Goal: Obtain resource: Download file/media

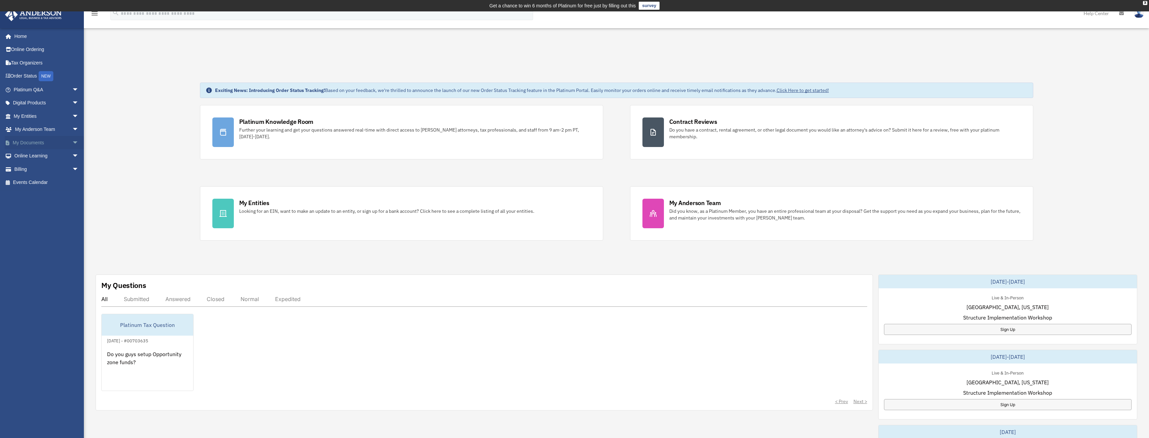
click at [72, 137] on span "arrow_drop_down" at bounding box center [78, 143] width 13 height 14
click at [72, 130] on span "arrow_drop_down" at bounding box center [78, 130] width 13 height 14
click at [72, 116] on span "arrow_drop_down" at bounding box center [78, 116] width 13 height 14
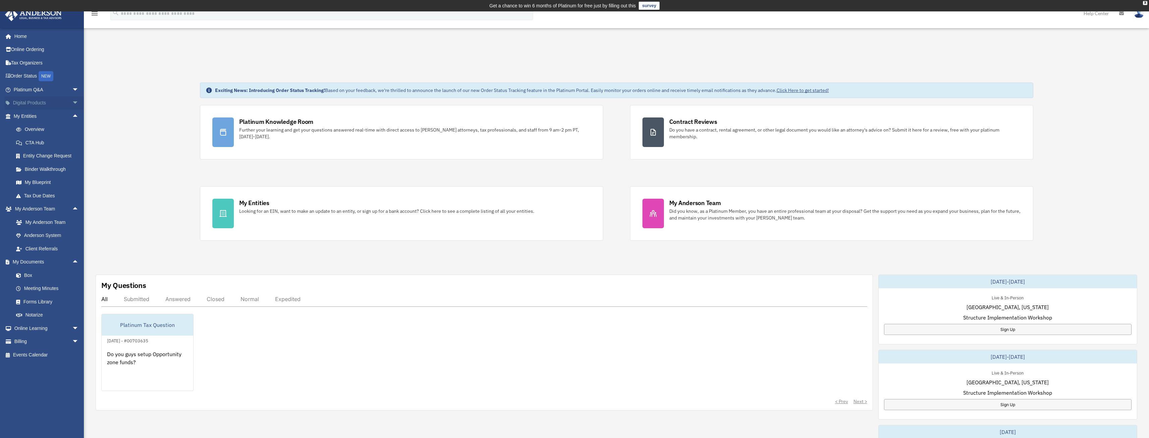
click at [72, 102] on span "arrow_drop_down" at bounding box center [78, 103] width 13 height 14
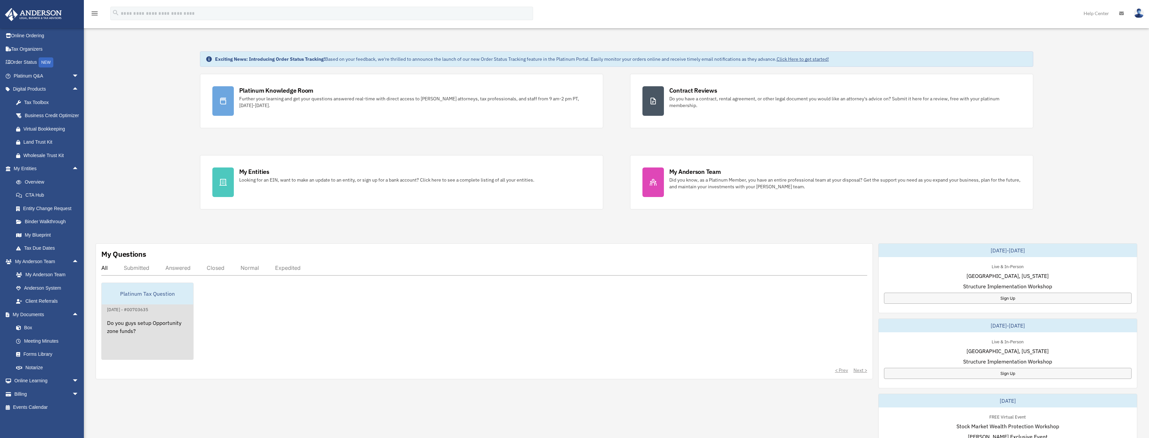
scroll to position [34, 0]
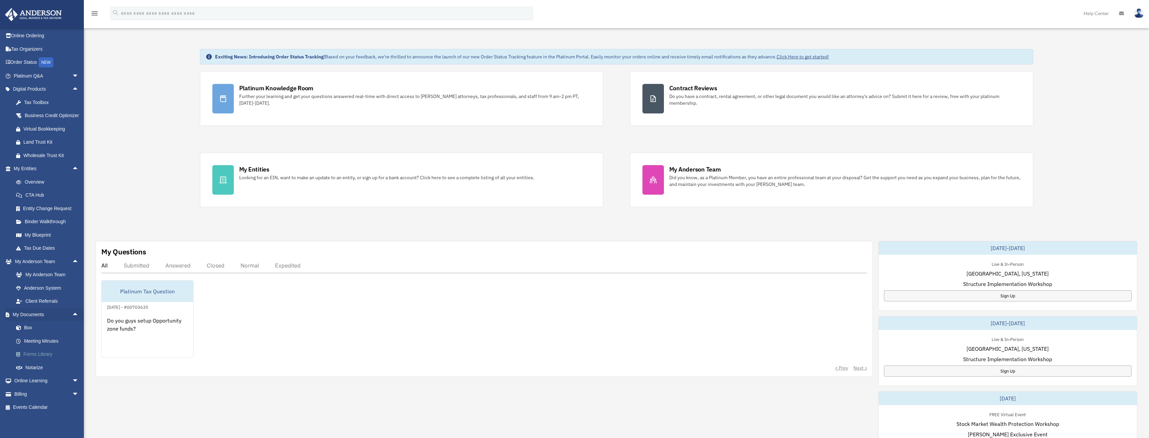
click at [48, 354] on link "Forms Library" at bounding box center [48, 354] width 79 height 13
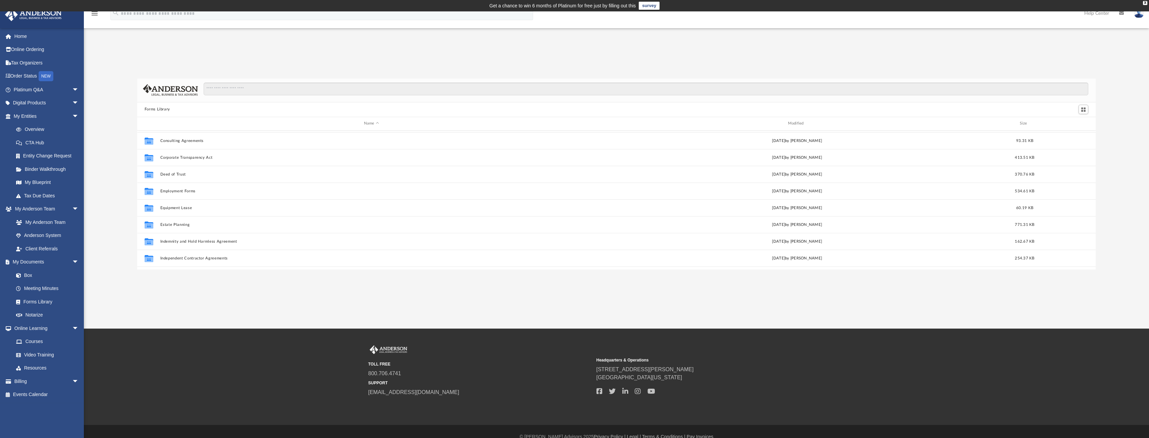
scroll to position [134, 0]
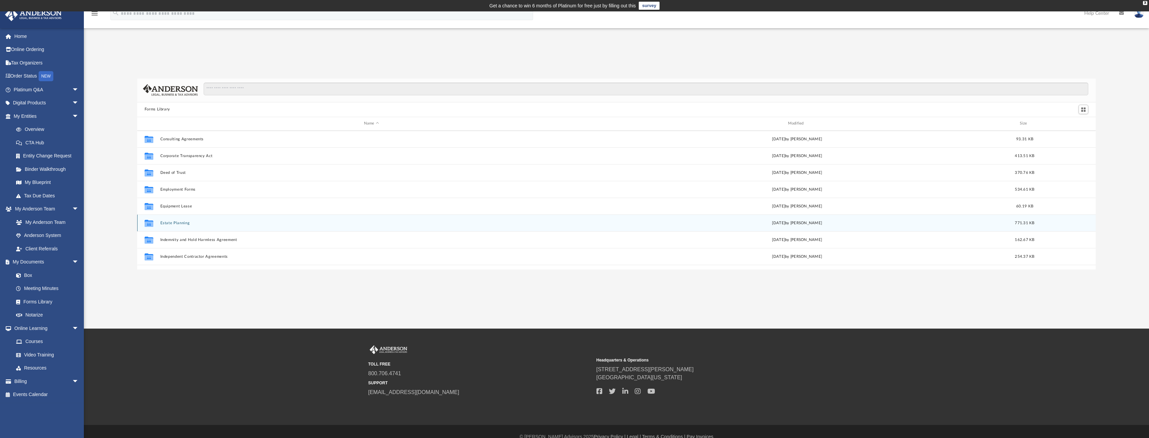
click at [181, 223] on button "Estate Planning" at bounding box center [371, 222] width 423 height 4
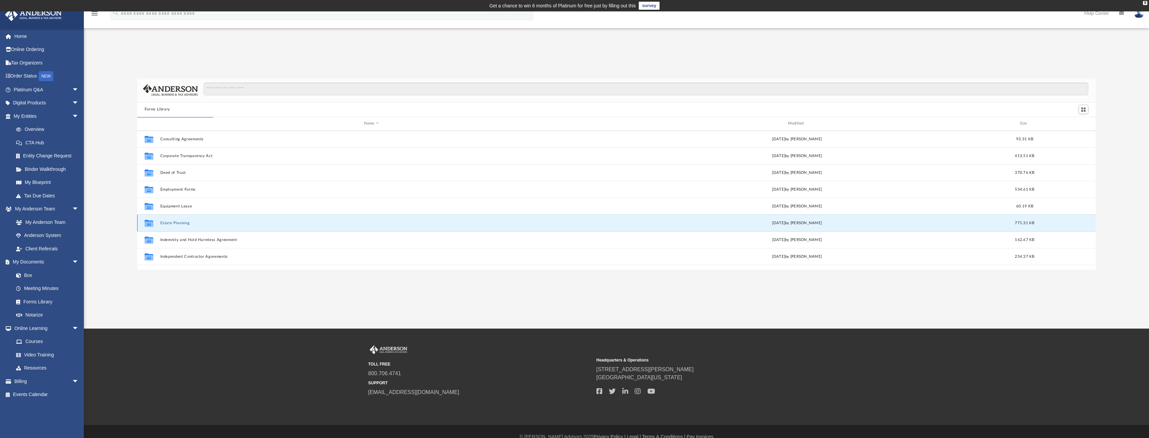
click at [181, 223] on button "Estate Planning" at bounding box center [371, 222] width 423 height 4
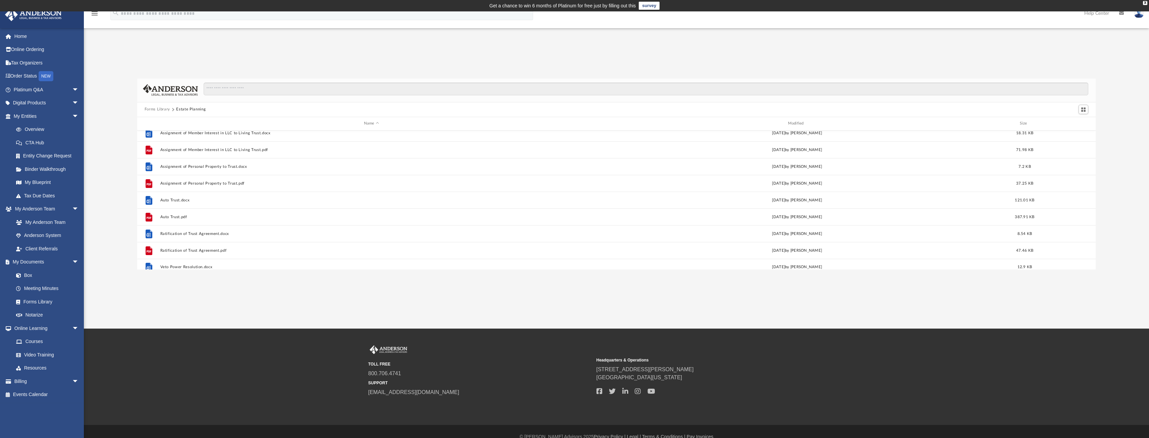
scroll to position [46, 0]
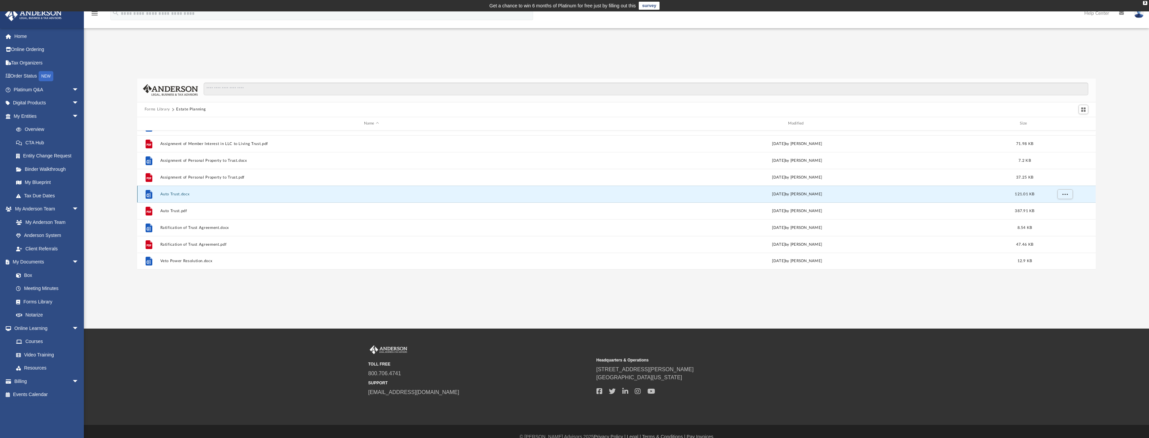
click at [167, 195] on button "Auto Trust.docx" at bounding box center [371, 194] width 423 height 4
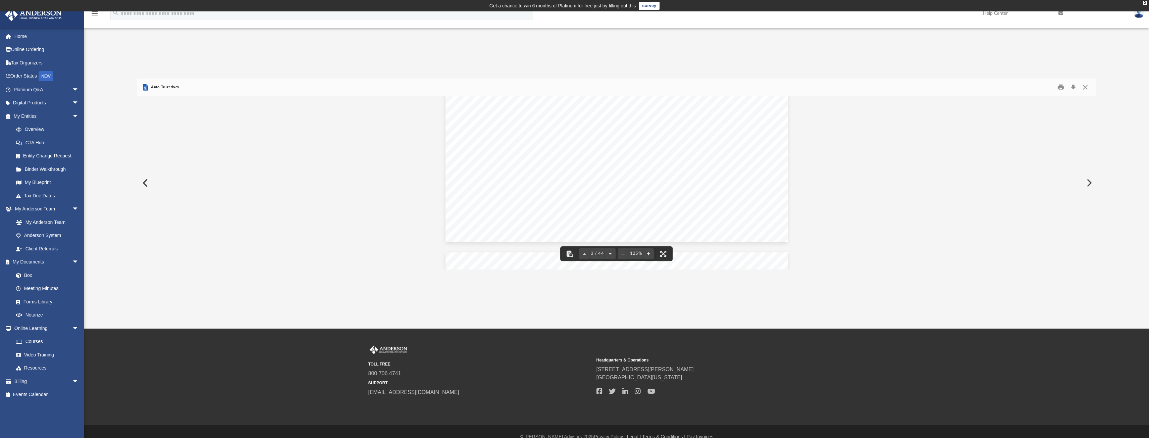
scroll to position [1409, 0]
click at [1084, 88] on button "Close" at bounding box center [1085, 87] width 12 height 10
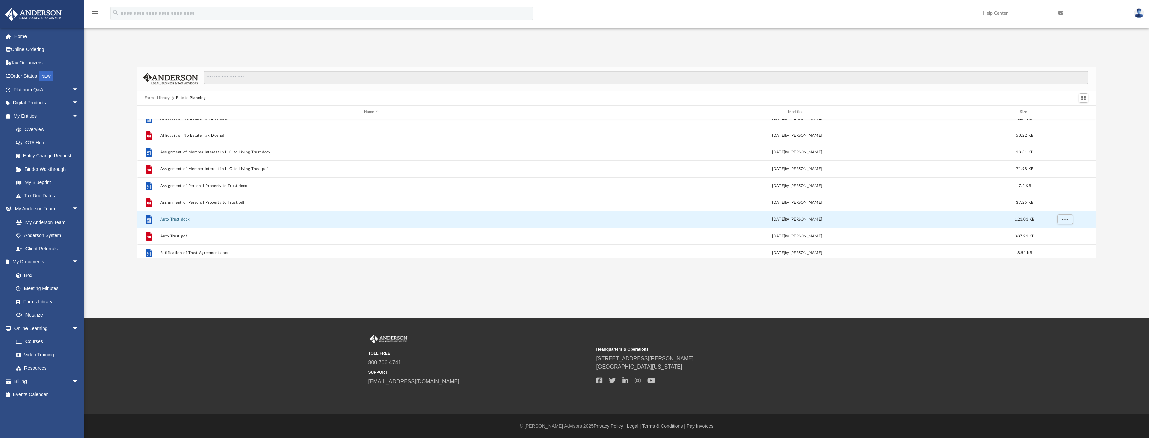
scroll to position [0, 0]
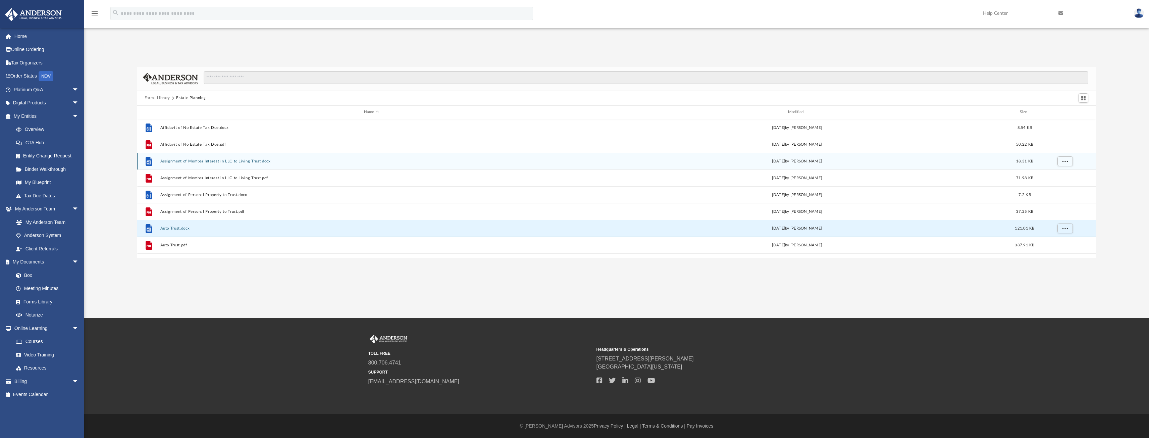
click at [197, 162] on button "Assignment of Member Interest in LLC to Living Trust.docx" at bounding box center [371, 161] width 423 height 4
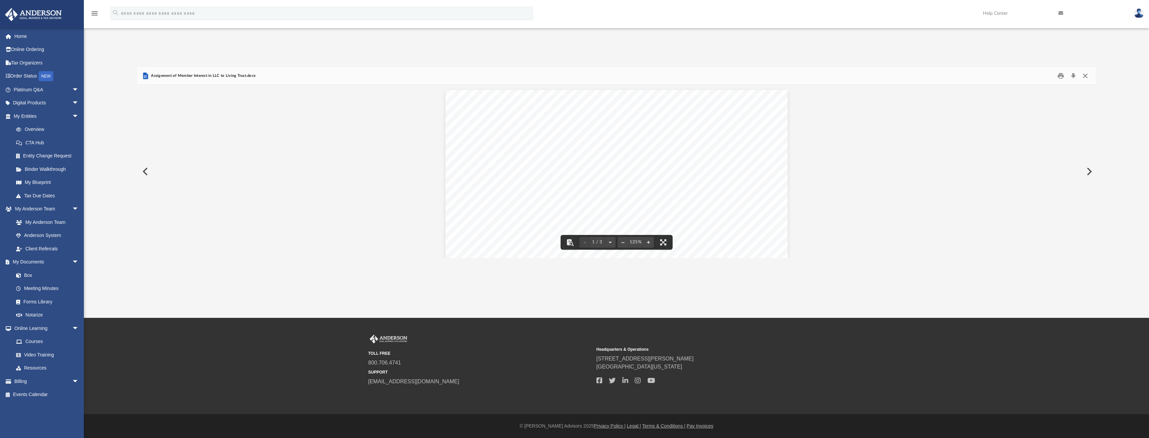
click at [1082, 74] on button "Close" at bounding box center [1085, 75] width 12 height 10
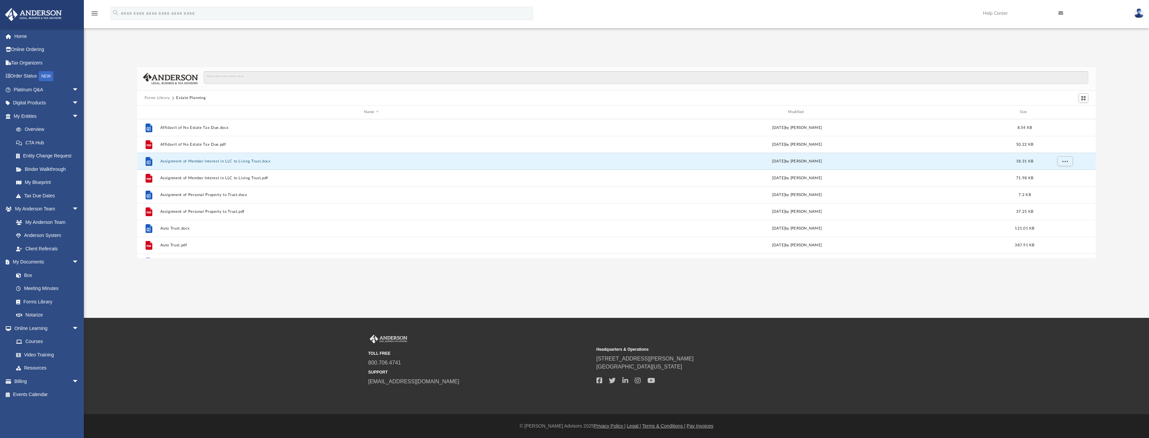
click at [155, 99] on button "Forms Library" at bounding box center [157, 98] width 25 height 6
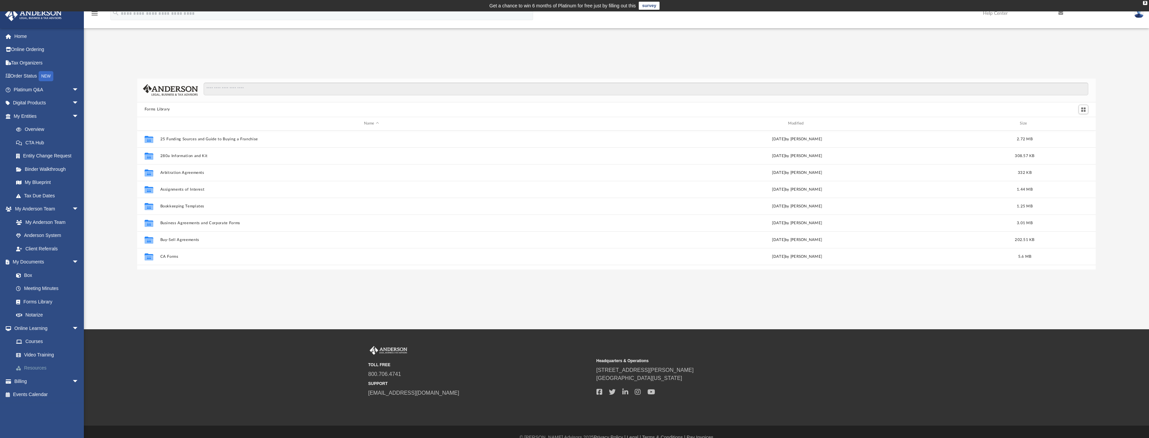
click at [46, 372] on link "Resources" at bounding box center [48, 367] width 79 height 13
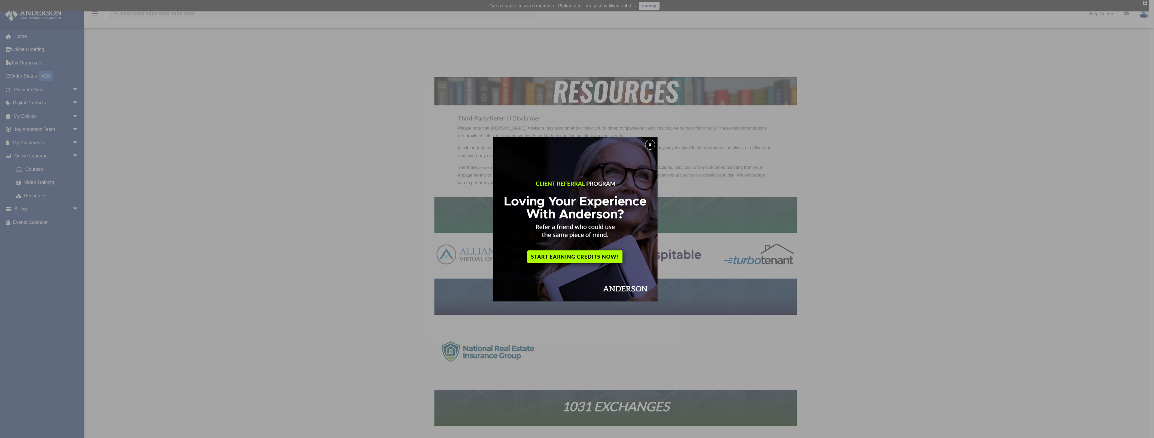
click at [649, 149] on button "x" at bounding box center [650, 145] width 10 height 10
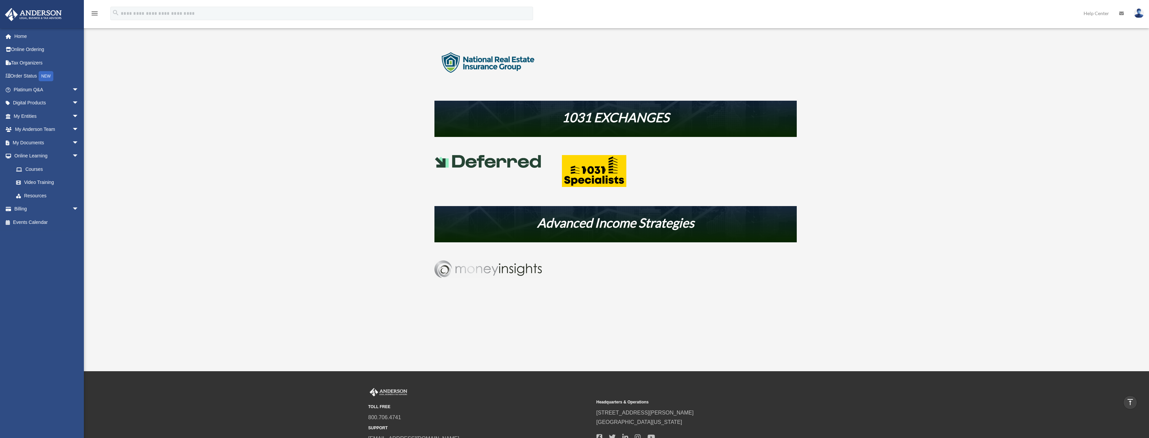
scroll to position [348, 0]
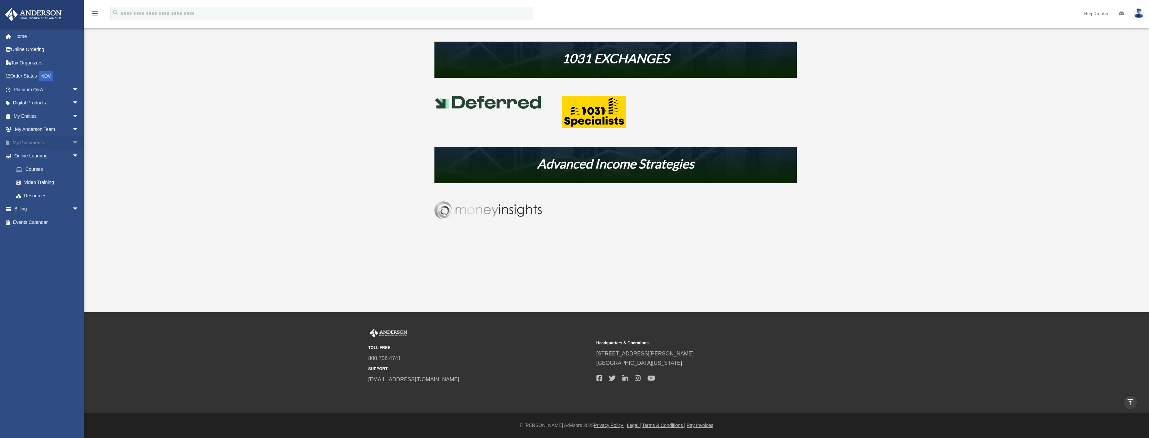
click at [72, 141] on span "arrow_drop_down" at bounding box center [78, 143] width 13 height 14
click at [30, 153] on link "Box" at bounding box center [48, 155] width 79 height 13
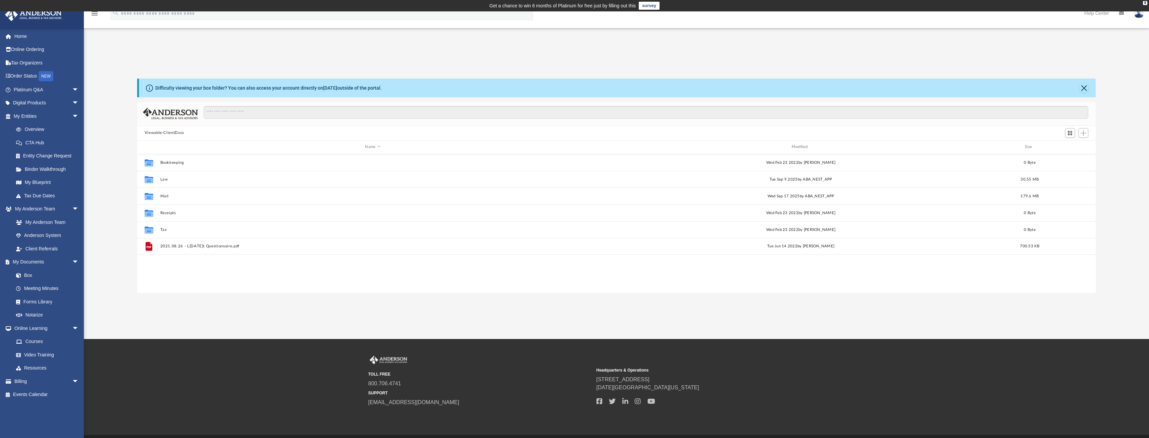
scroll to position [148, 953]
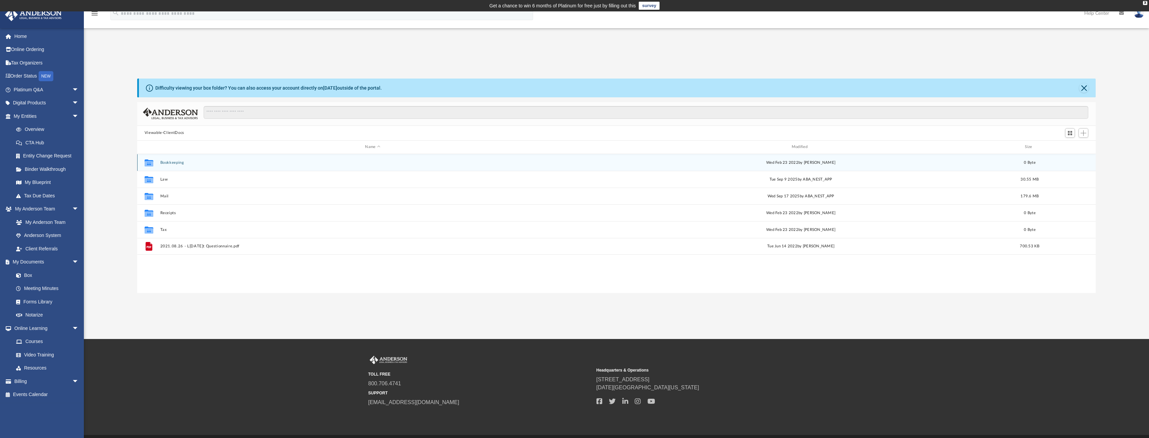
click at [167, 164] on button "Bookkeeping" at bounding box center [372, 162] width 425 height 4
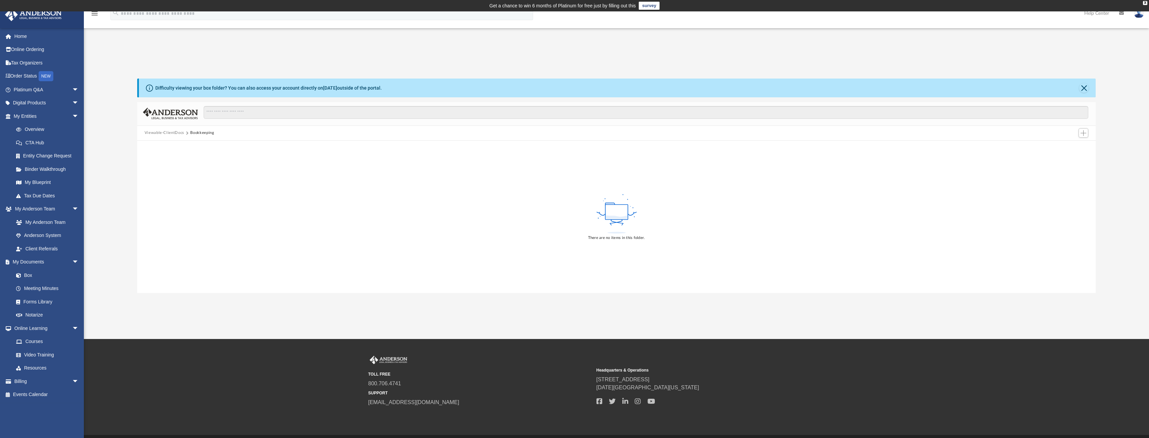
click at [172, 131] on button "Viewable-ClientDocs" at bounding box center [165, 133] width 40 height 6
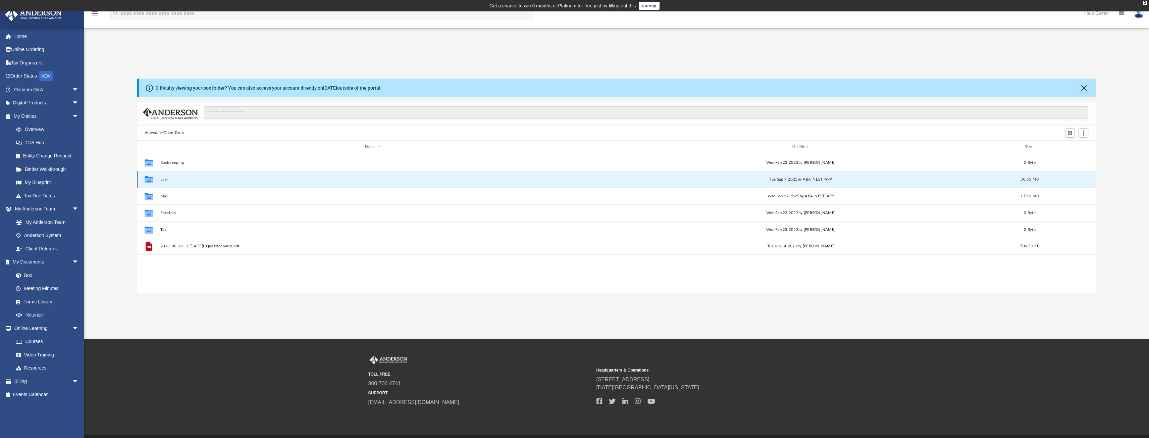
click at [164, 180] on button "Law" at bounding box center [372, 179] width 425 height 4
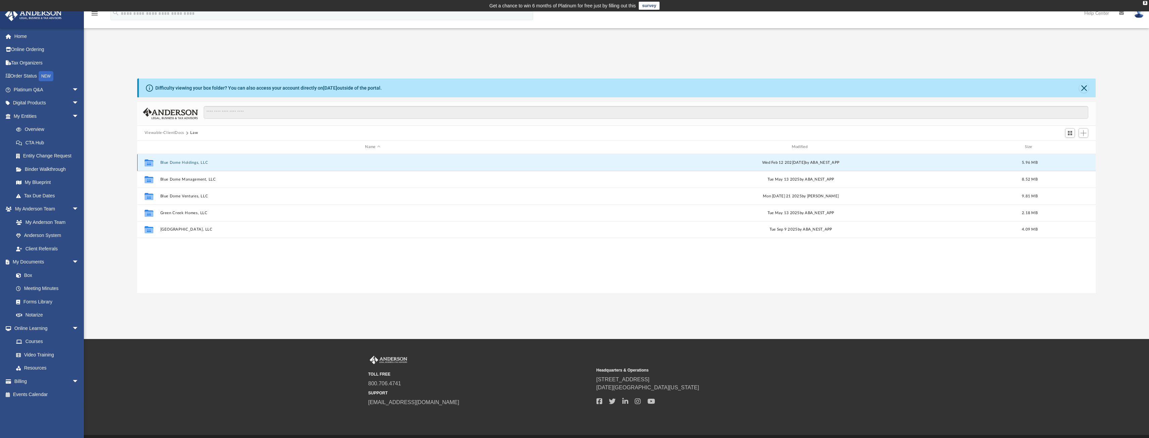
click at [179, 162] on button "Blue Dome Holdings, LLC" at bounding box center [372, 162] width 425 height 4
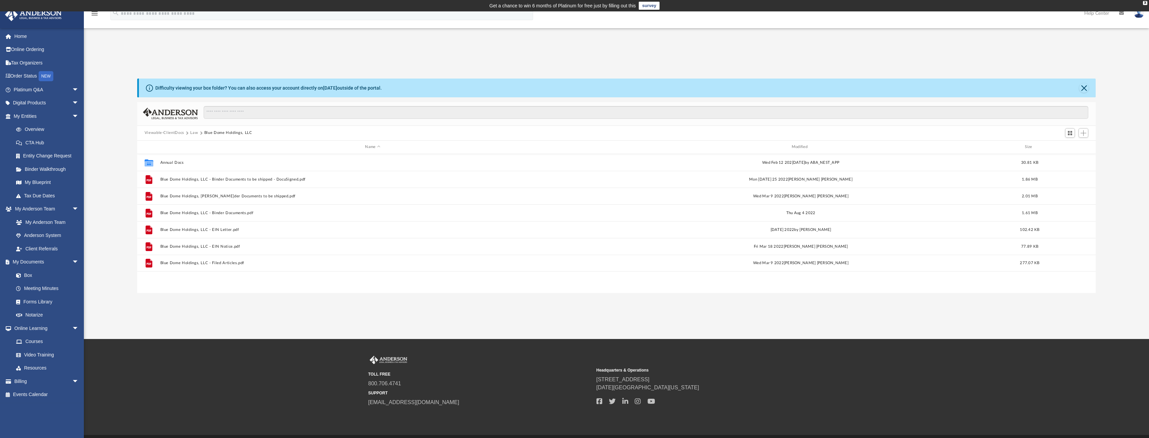
click at [173, 131] on button "Viewable-ClientDocs" at bounding box center [165, 133] width 40 height 6
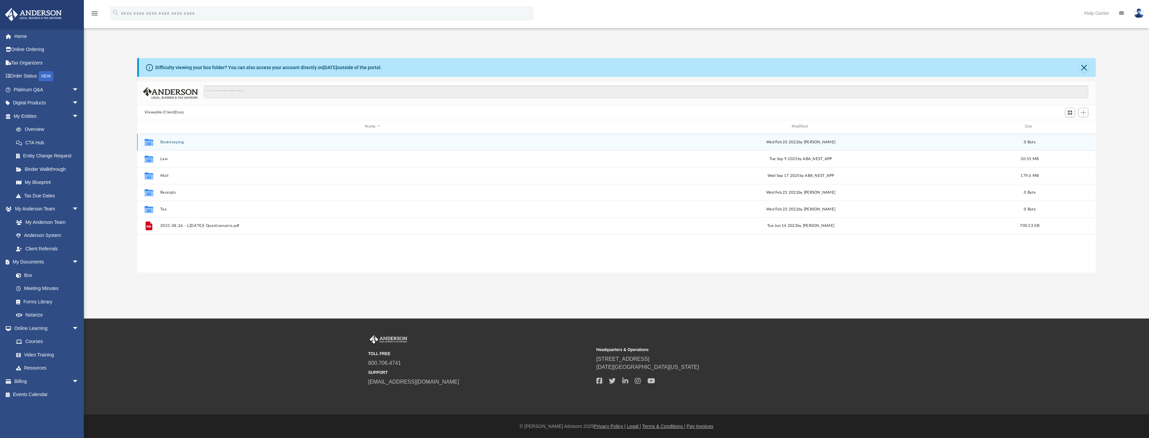
scroll to position [21, 0]
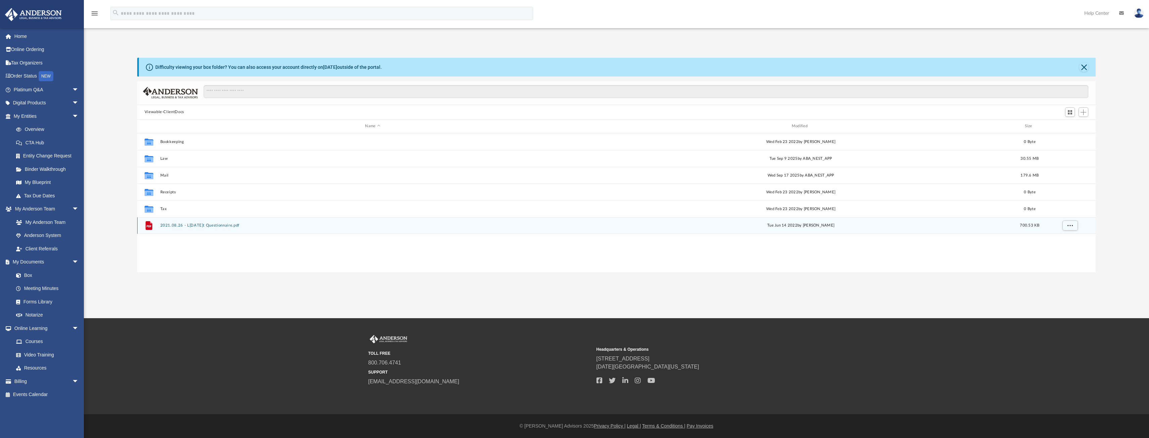
click at [215, 224] on button "2021.08.26 - Living Trust Questionnaire.pdf" at bounding box center [372, 225] width 425 height 4
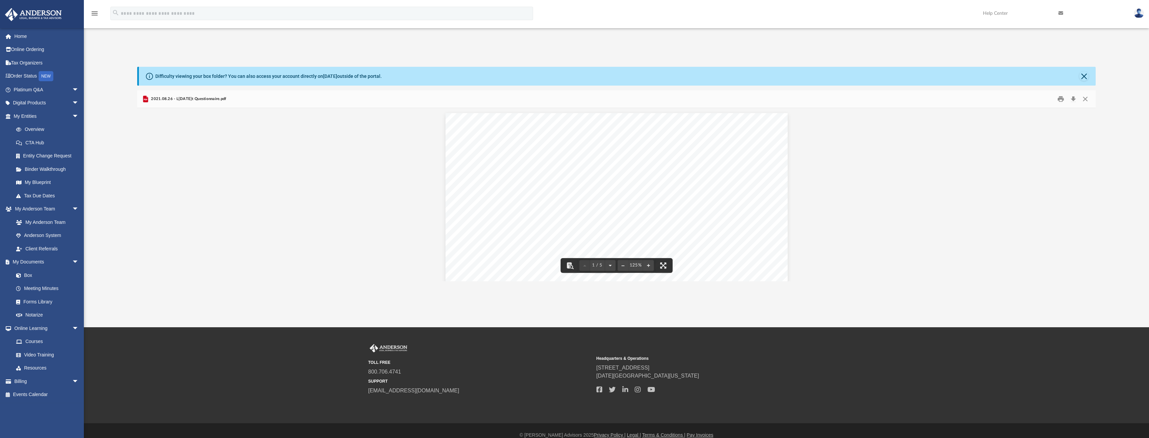
scroll to position [0, 0]
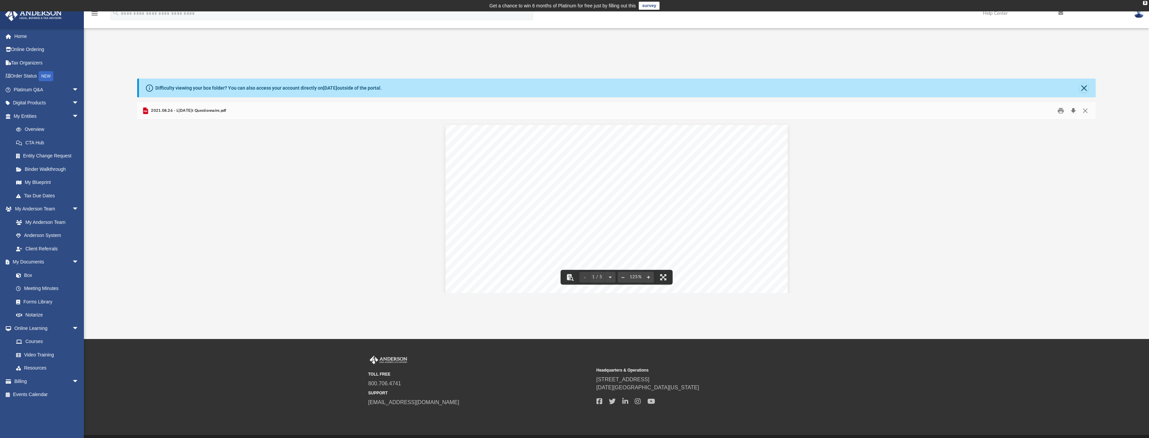
click at [1076, 109] on button "Download" at bounding box center [1073, 110] width 12 height 10
click at [803, 64] on div "App joseph@borgesrei.com Sign Out joseph@teamborges.com Home Online Ordering Ta…" at bounding box center [574, 174] width 1149 height 235
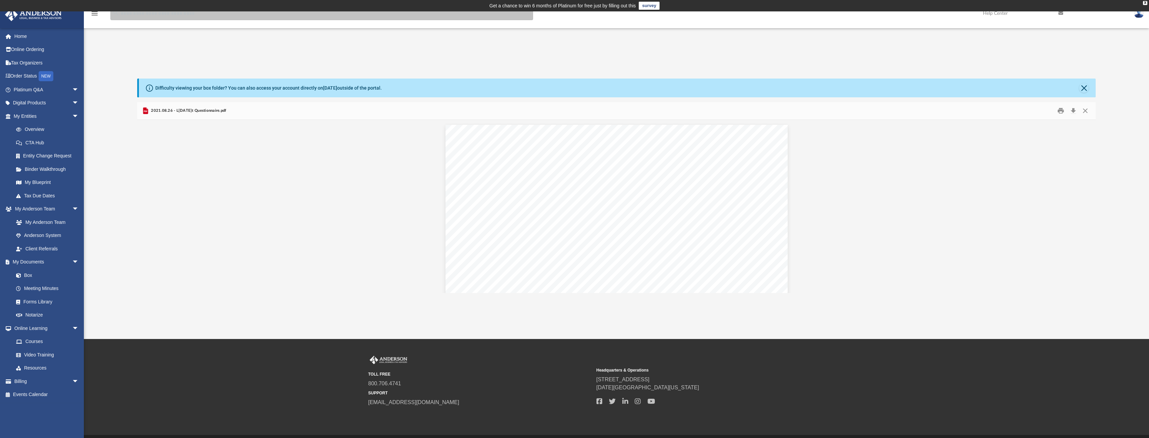
click at [137, 15] on input "search" at bounding box center [321, 13] width 423 height 13
type input "**********"
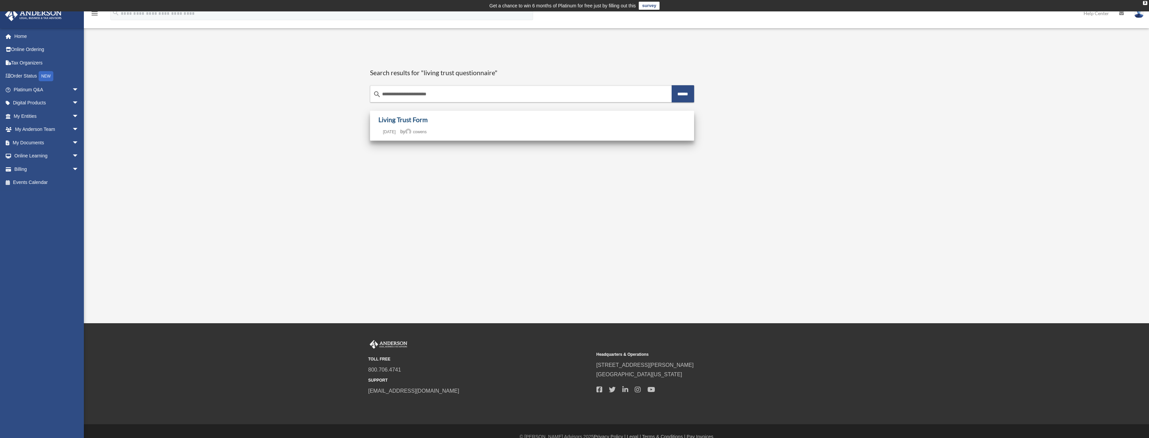
click at [399, 121] on link "Living Trust Form" at bounding box center [402, 120] width 49 height 8
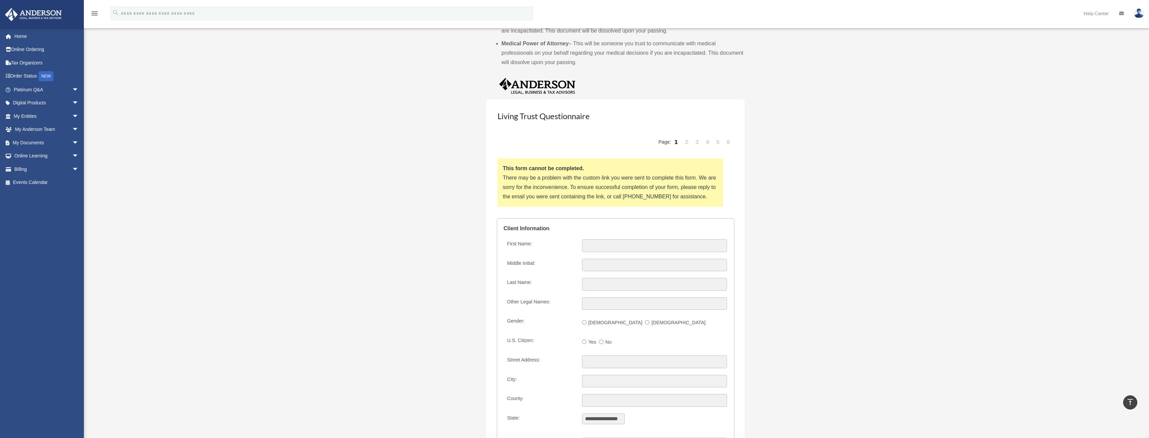
scroll to position [637, 0]
